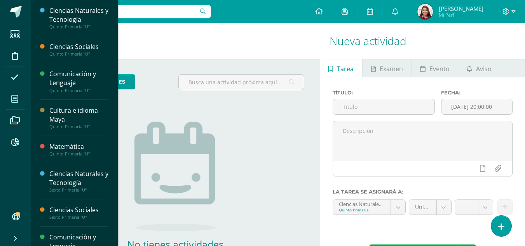
click at [15, 100] on icon at bounding box center [14, 99] width 7 height 8
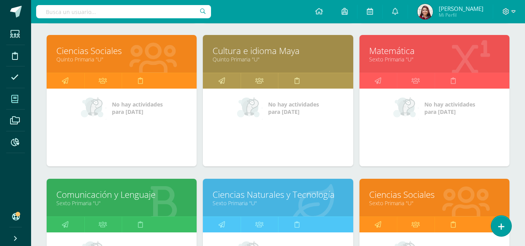
scroll to position [269, 0]
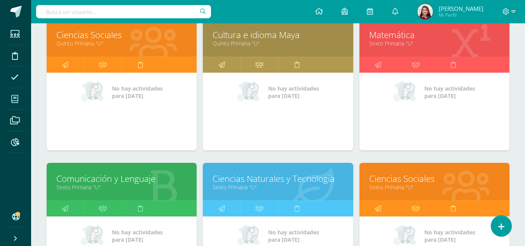
click at [411, 181] on link "Ciencias Sociales" at bounding box center [434, 179] width 131 height 12
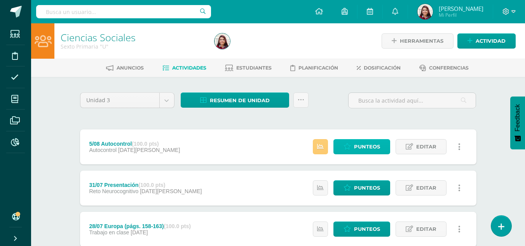
click at [343, 149] on link "Punteos" at bounding box center [361, 146] width 57 height 15
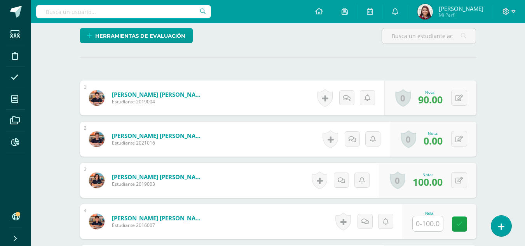
scroll to position [205, 0]
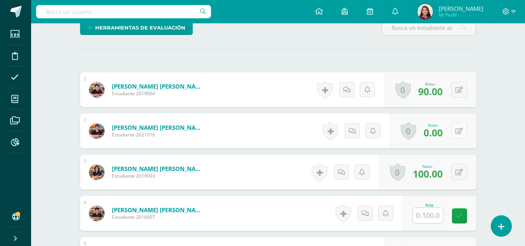
click at [459, 128] on button at bounding box center [459, 131] width 16 height 16
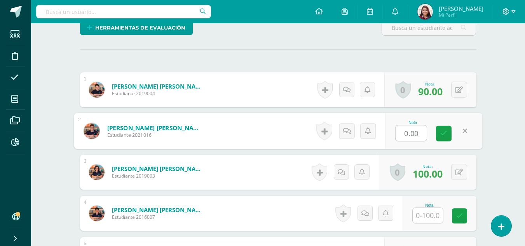
scroll to position [206, 0]
type input "85"
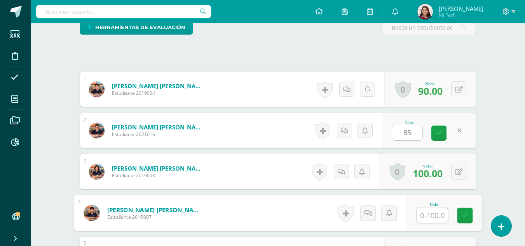
click at [431, 215] on input "text" at bounding box center [432, 216] width 31 height 16
type input "100"
click at [468, 218] on icon at bounding box center [464, 215] width 7 height 7
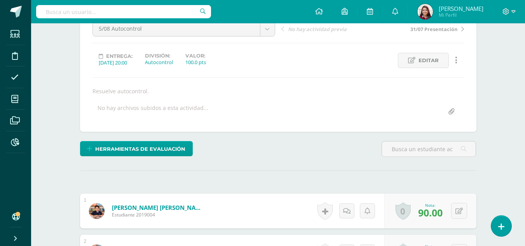
scroll to position [40, 0]
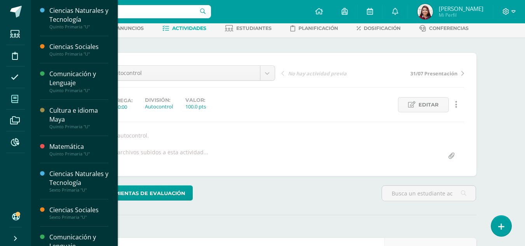
click at [16, 104] on span at bounding box center [14, 98] width 17 height 17
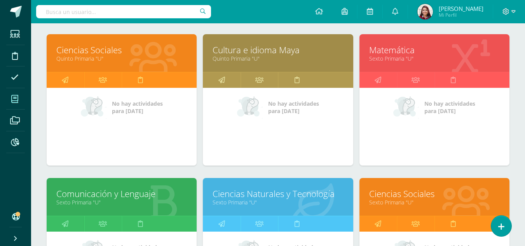
scroll to position [234, 0]
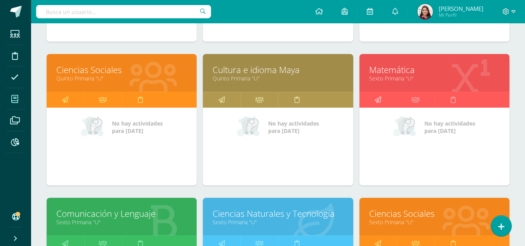
click at [385, 100] on link at bounding box center [378, 100] width 38 height 16
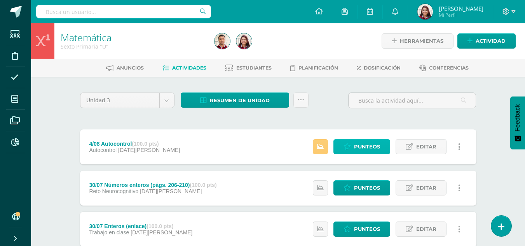
click at [360, 143] on span "Punteos" at bounding box center [367, 147] width 26 height 14
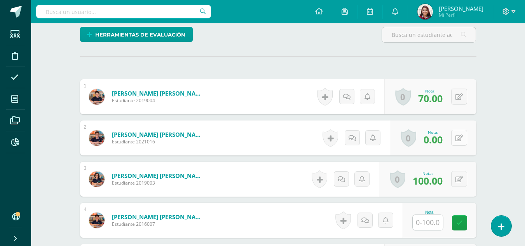
scroll to position [199, 0]
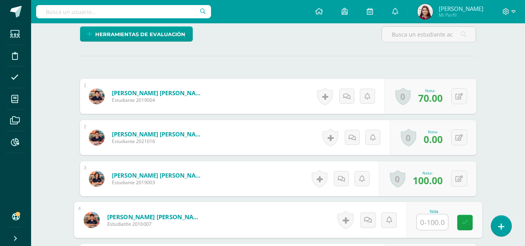
click at [438, 223] on input "text" at bounding box center [432, 223] width 31 height 16
type input "1"
type input "95"
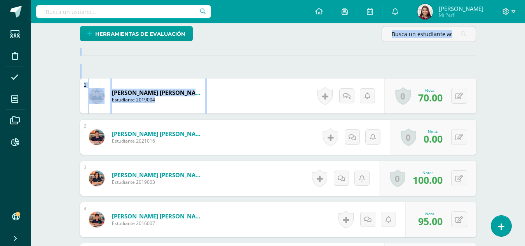
drag, startPoint x: 524, startPoint y: 111, endPoint x: 530, endPoint y: 19, distance: 91.9
click at [525, 19] on html "Estudiantes Disciplina Asistencia Mis cursos Archivos Reportes Soporte Ayuda Re…" at bounding box center [262, 228] width 525 height 855
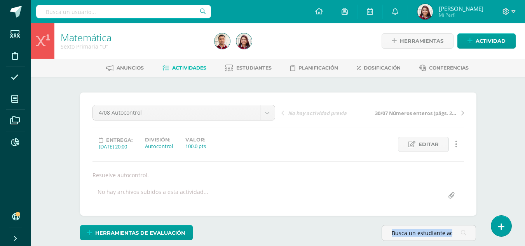
click at [187, 69] on span "Actividades" at bounding box center [189, 68] width 34 height 6
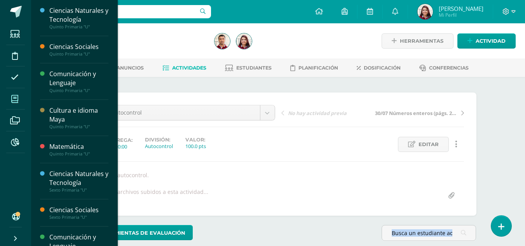
click at [20, 95] on span at bounding box center [14, 98] width 17 height 17
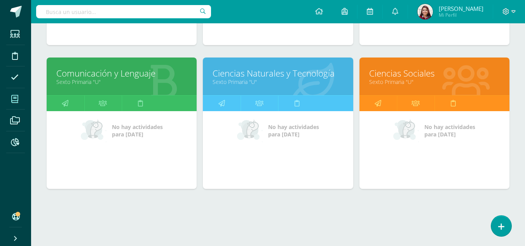
scroll to position [379, 0]
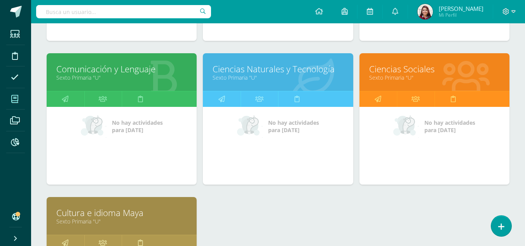
click at [252, 69] on link "Ciencias Naturales y Tecnología" at bounding box center [278, 69] width 131 height 12
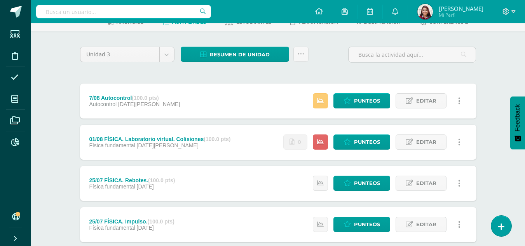
scroll to position [54, 0]
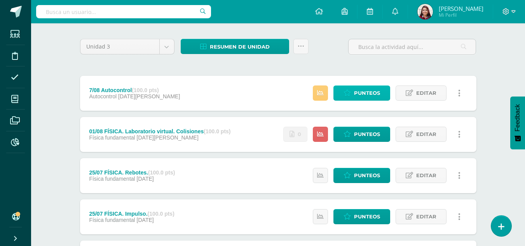
click at [340, 87] on link "Punteos" at bounding box center [361, 92] width 57 height 15
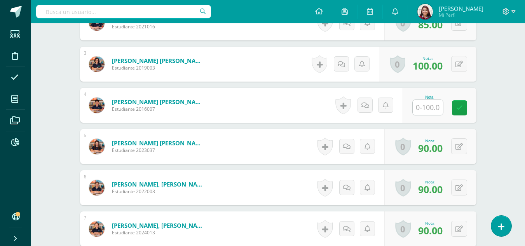
scroll to position [314, 0]
click at [431, 117] on div "Nota" at bounding box center [440, 104] width 74 height 35
click at [431, 108] on input "text" at bounding box center [428, 106] width 30 height 15
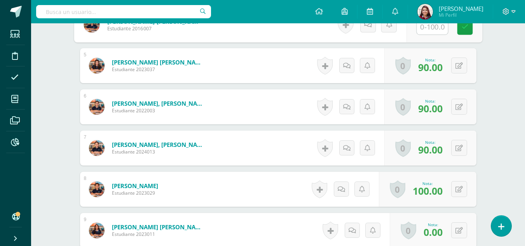
scroll to position [396, 0]
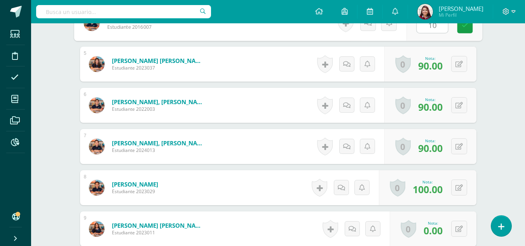
type input "100"
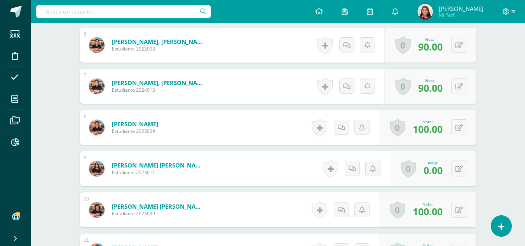
drag, startPoint x: 527, startPoint y: 140, endPoint x: 518, endPoint y: 158, distance: 19.7
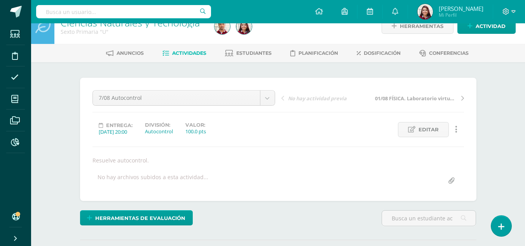
scroll to position [12, 0]
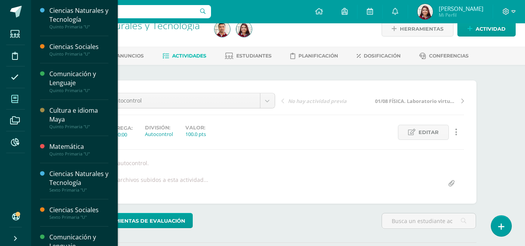
click at [17, 99] on icon at bounding box center [14, 99] width 7 height 8
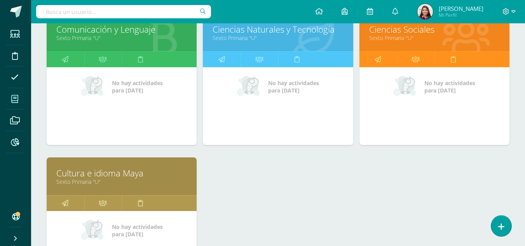
scroll to position [400, 0]
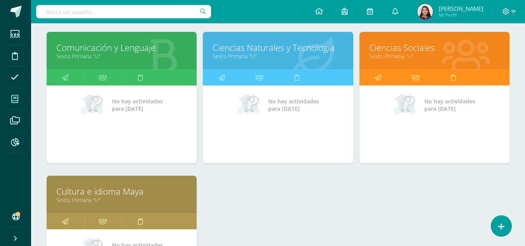
click at [85, 48] on link "Comunicación y Lenguaje" at bounding box center [121, 48] width 131 height 12
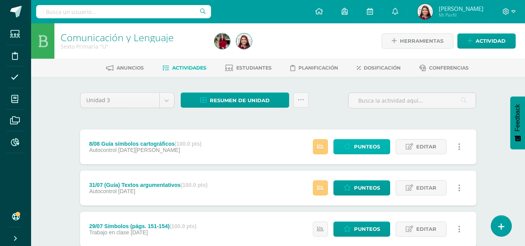
click at [362, 151] on span "Punteos" at bounding box center [367, 147] width 26 height 14
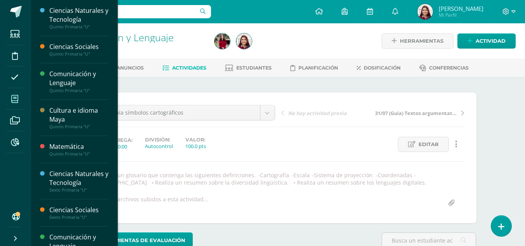
click at [17, 95] on icon at bounding box center [14, 99] width 7 height 8
